Goal: Task Accomplishment & Management: Use online tool/utility

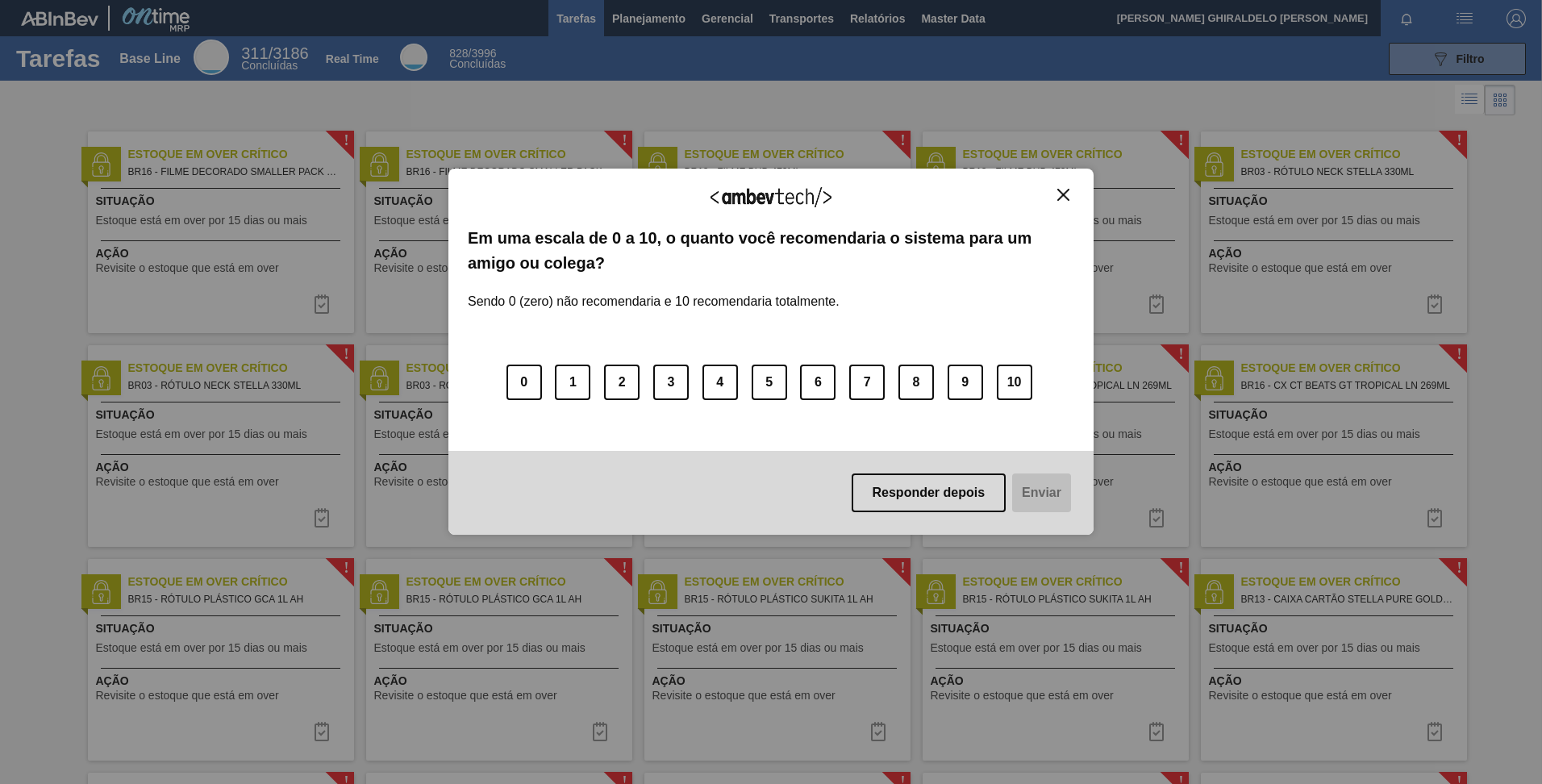
click at [1060, 194] on img "Close" at bounding box center [1063, 194] width 12 height 12
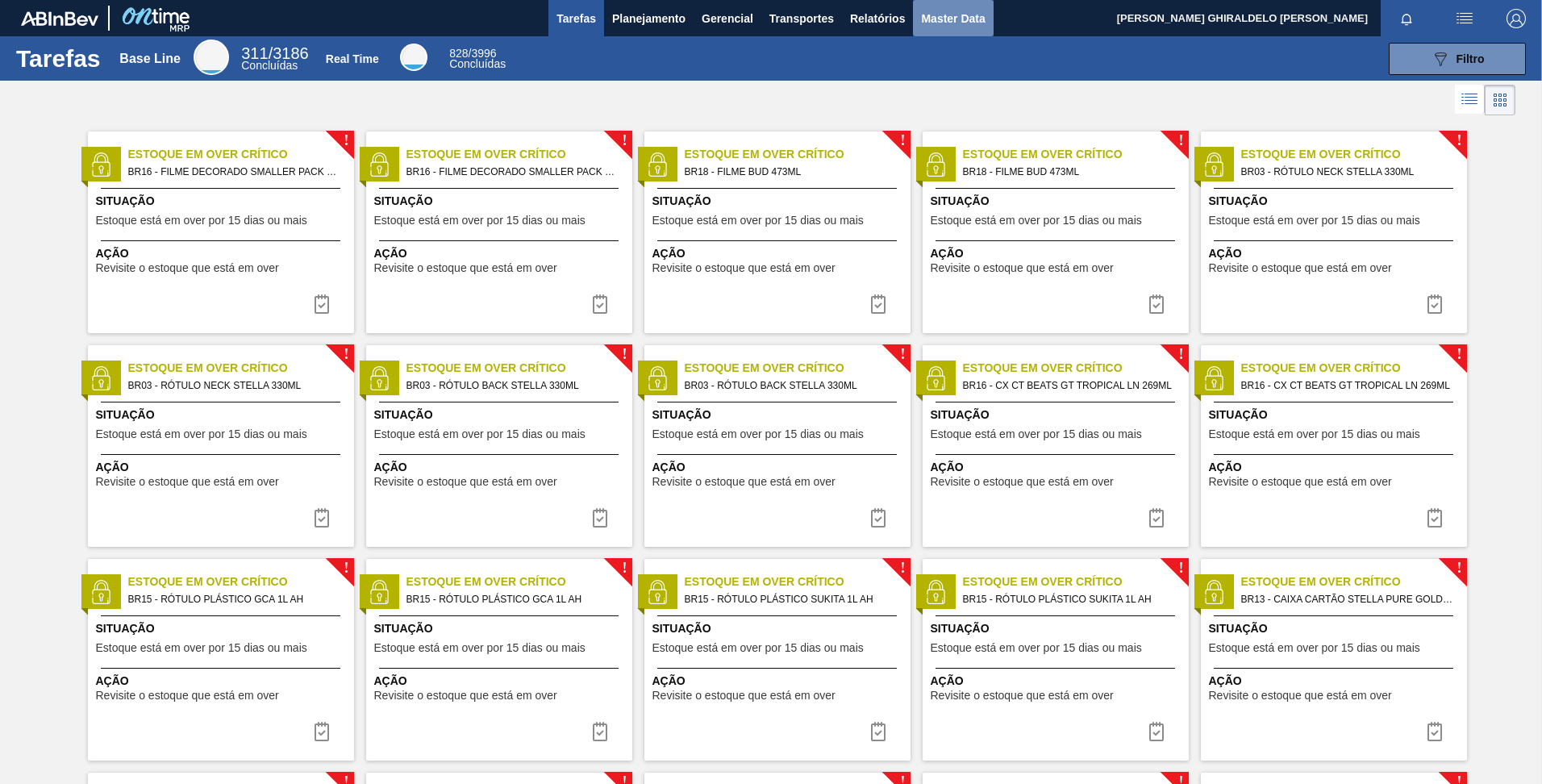
click at [947, 23] on span "Master Data" at bounding box center [953, 19] width 64 height 19
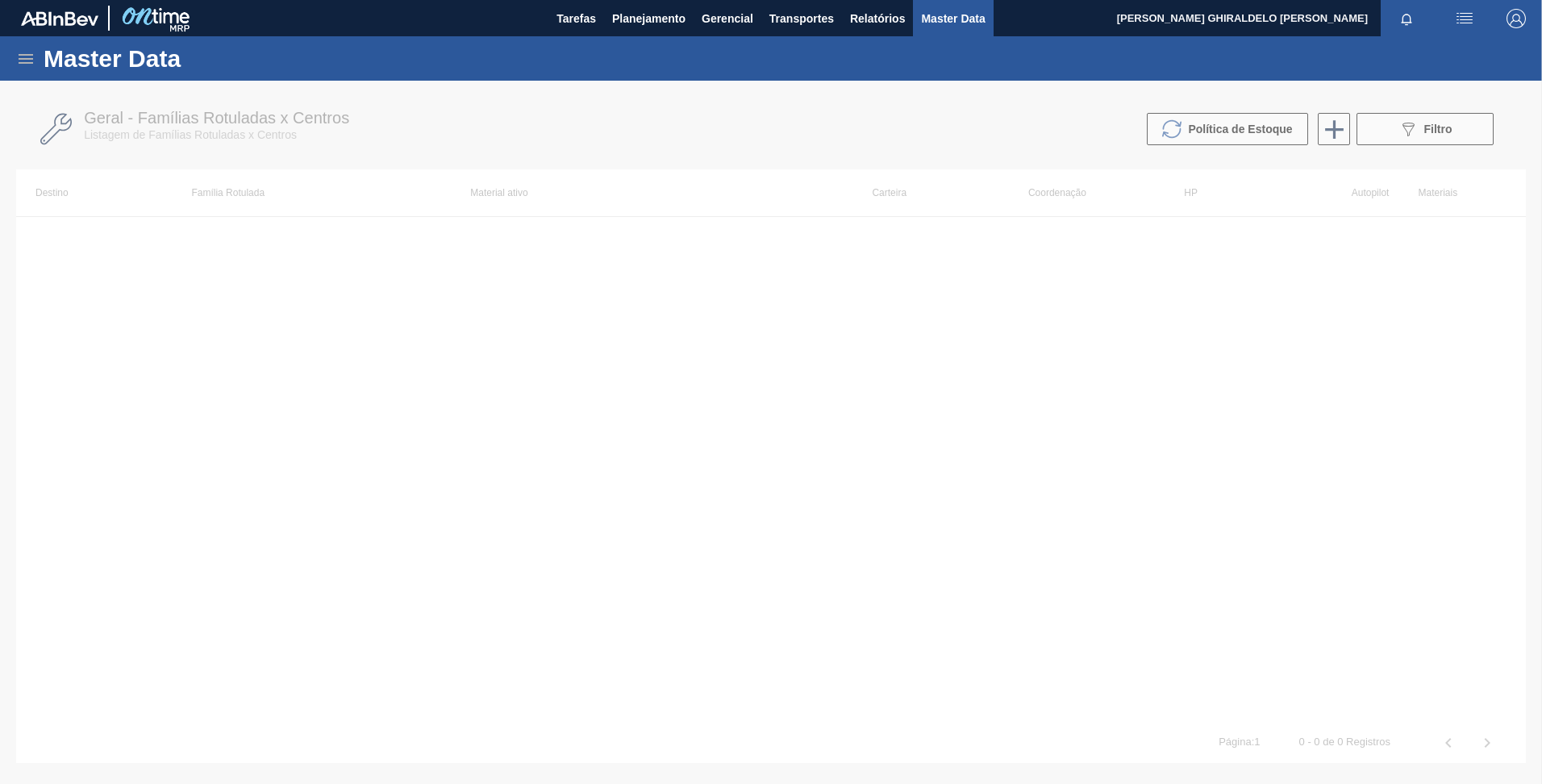
click at [9, 61] on div "Master Data" at bounding box center [771, 58] width 1542 height 45
click at [18, 59] on div "Master Data" at bounding box center [771, 58] width 1542 height 45
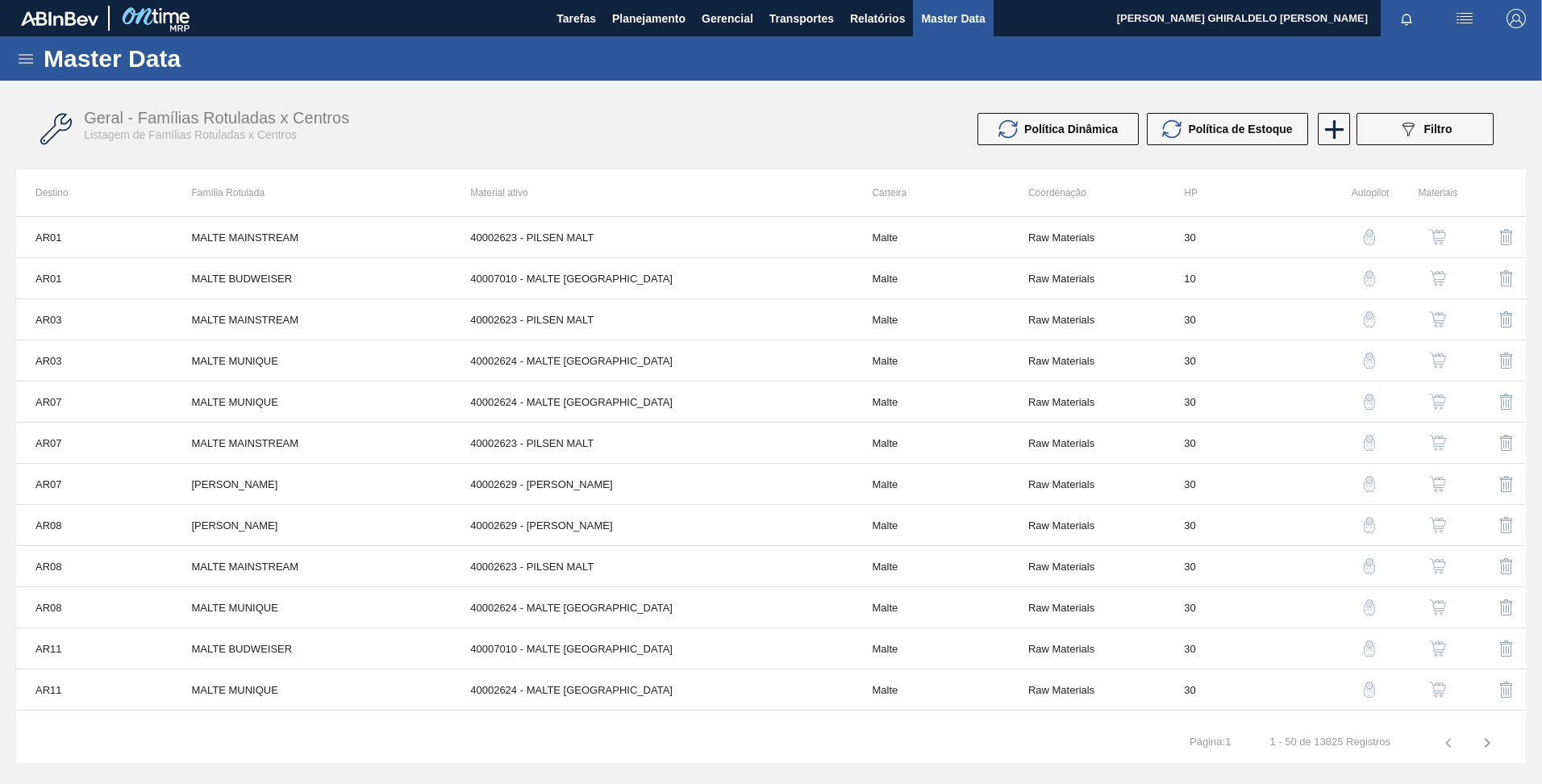
click at [35, 49] on icon at bounding box center [26, 59] width 19 height 19
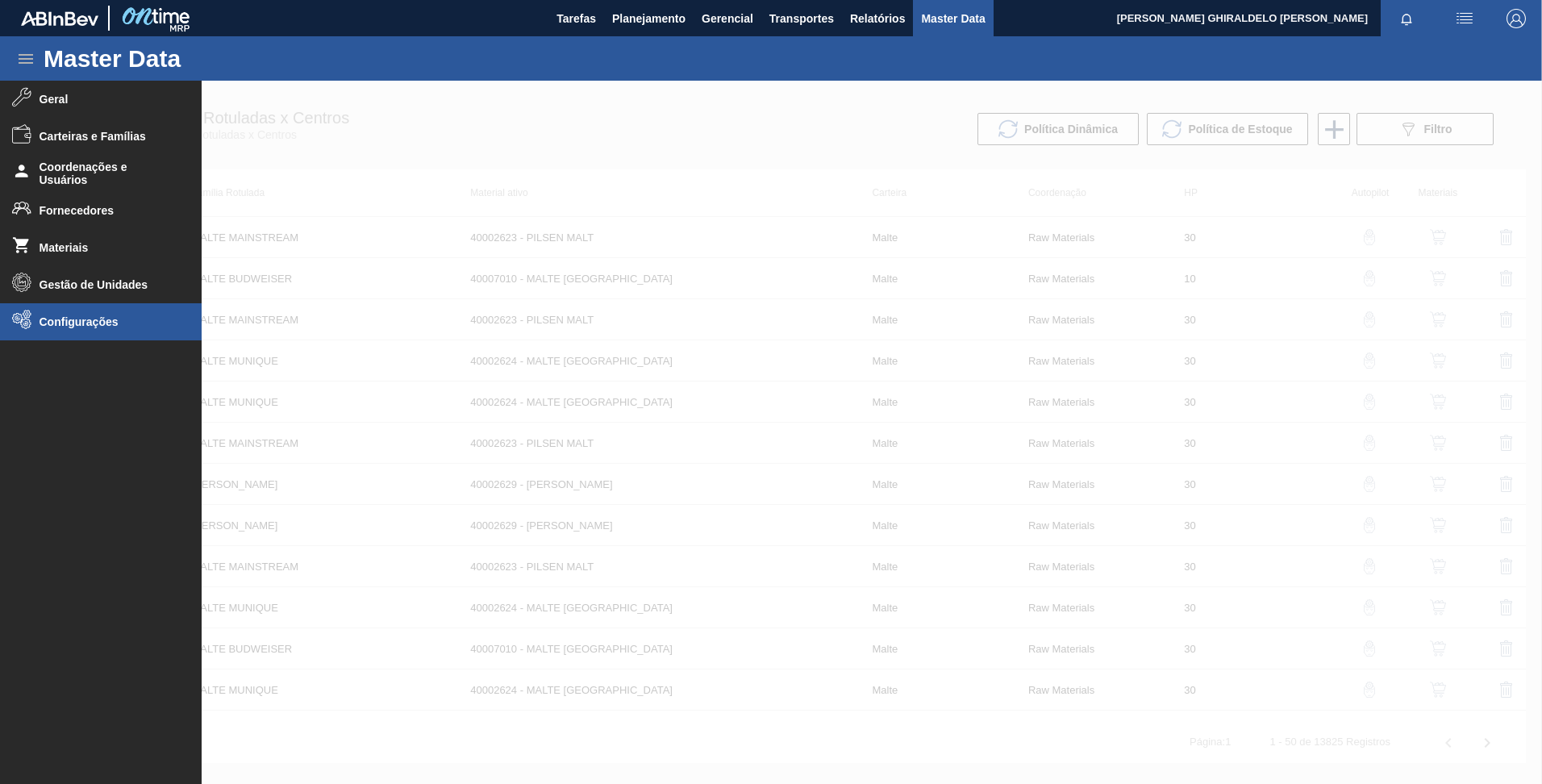
click at [109, 321] on span "Configurações" at bounding box center [106, 322] width 133 height 13
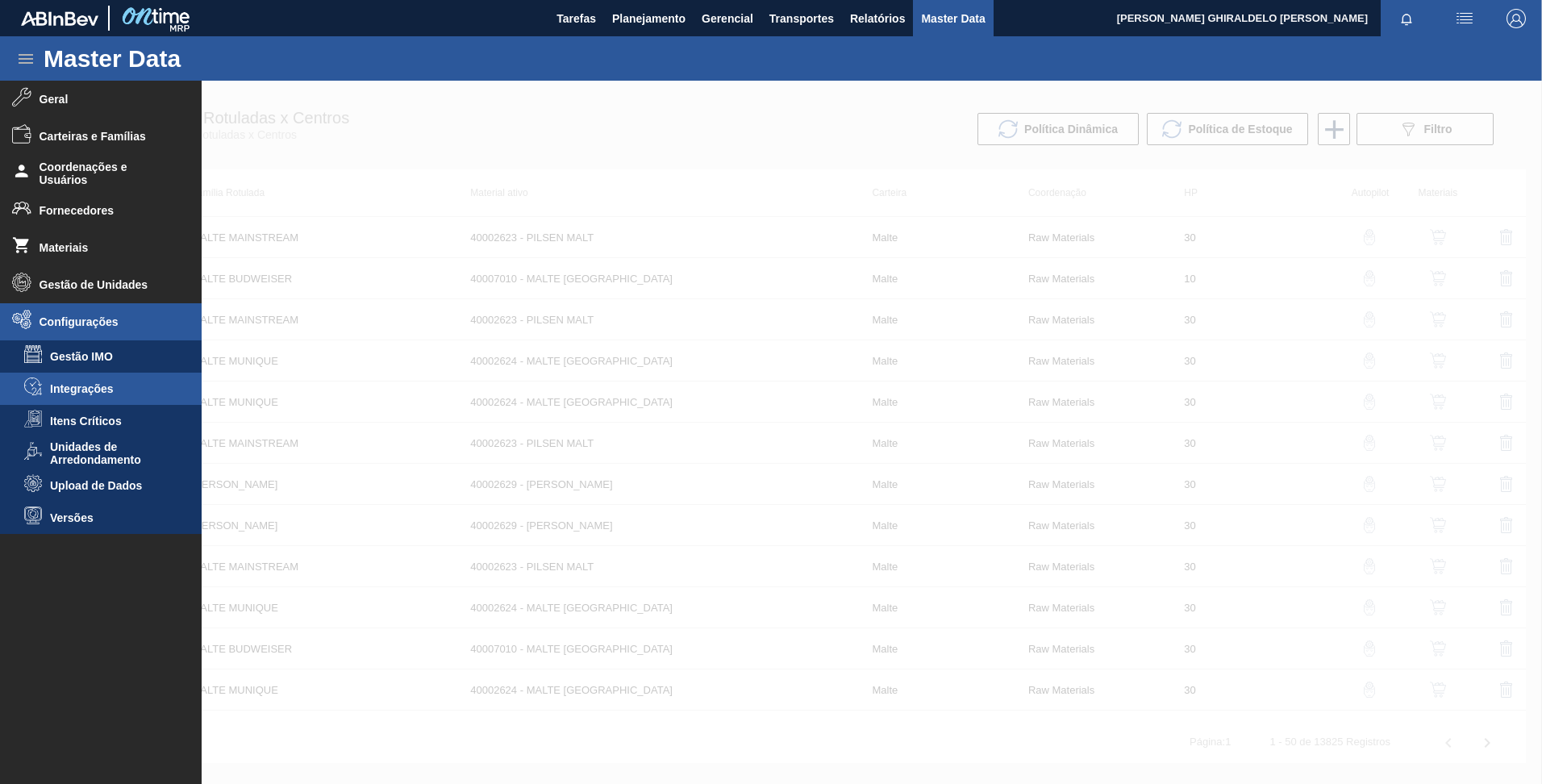
click at [112, 396] on li "Integrações" at bounding box center [100, 389] width 202 height 32
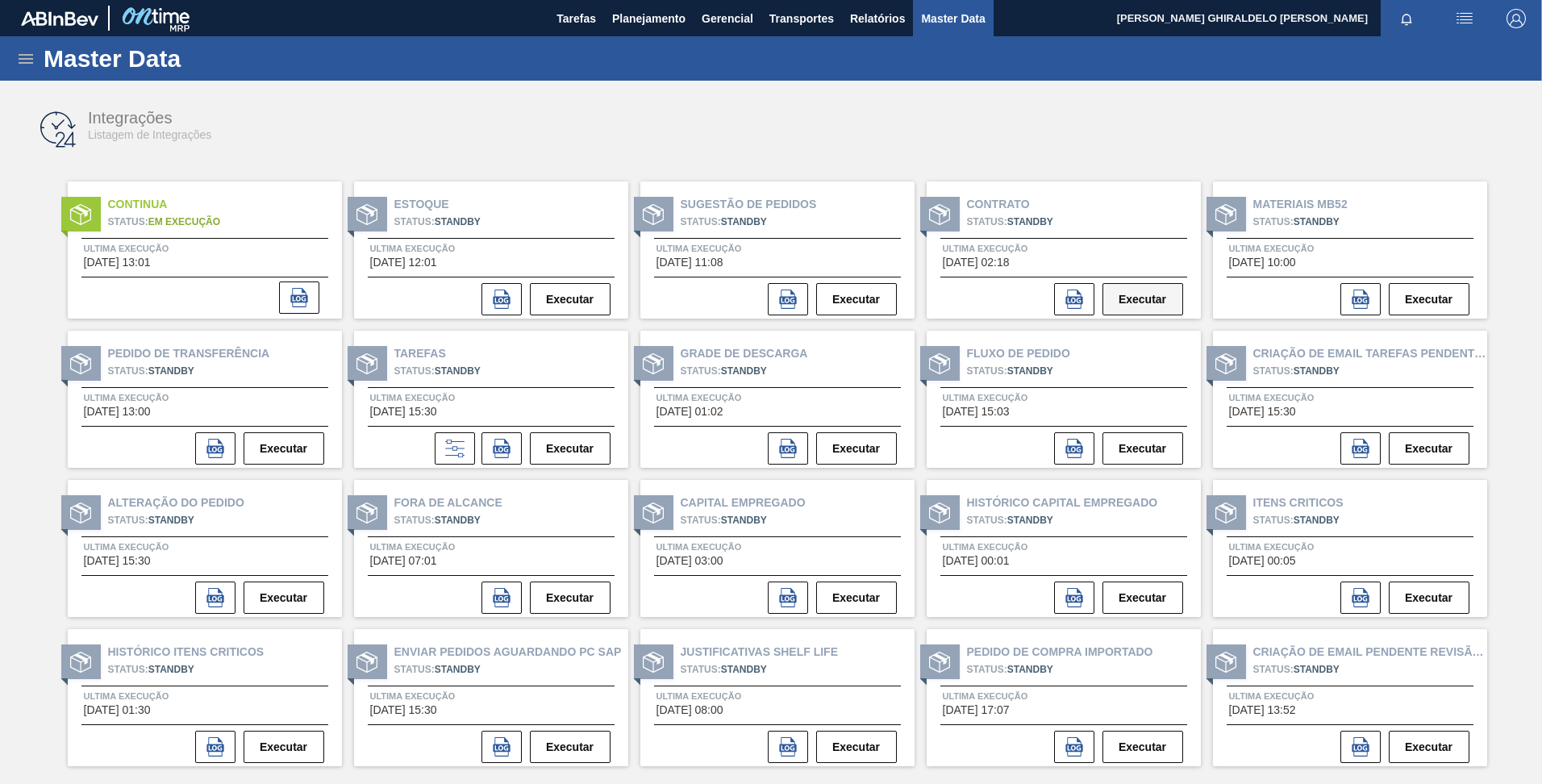
click at [1114, 291] on button "Executar" at bounding box center [1143, 299] width 81 height 32
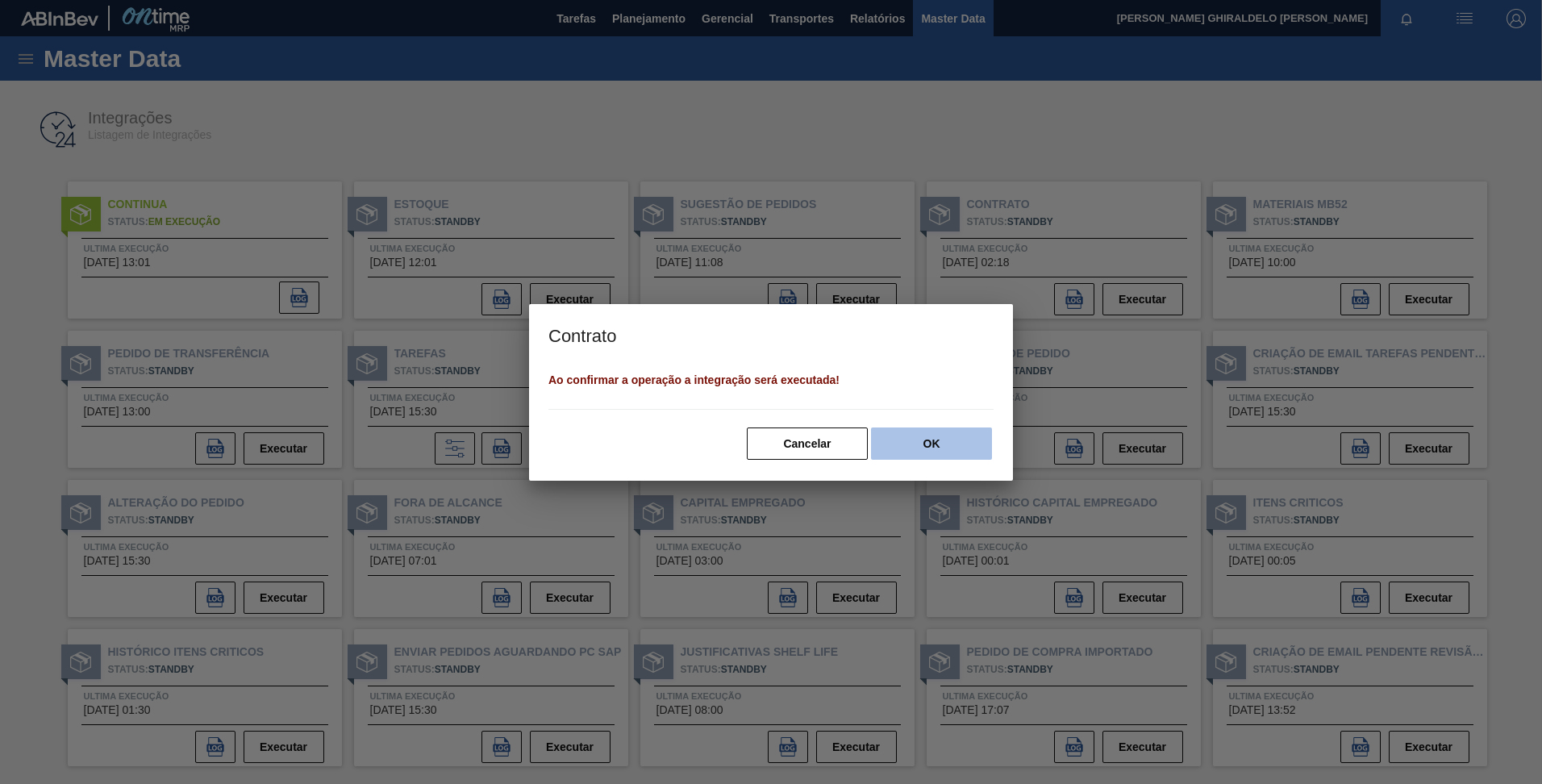
click at [945, 446] on button "OK" at bounding box center [931, 444] width 121 height 32
